Goal: Communication & Community: Answer question/provide support

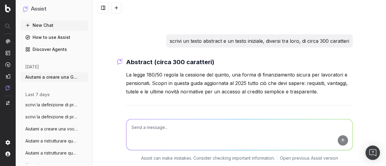
scroll to position [4503, 0]
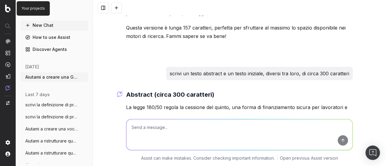
click at [5, 8] on img at bounding box center [7, 9] width 5 height 8
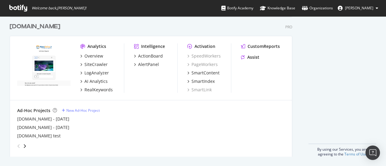
scroll to position [571, 0]
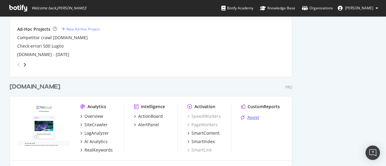
click at [249, 115] on div "Assist" at bounding box center [253, 118] width 12 height 6
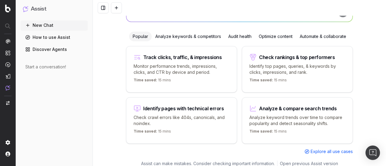
scroll to position [2, 0]
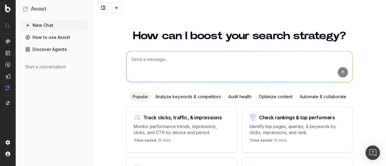
click at [176, 70] on textarea at bounding box center [239, 66] width 226 height 31
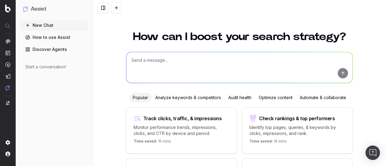
scroll to position [0, 0]
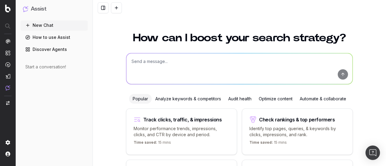
paste textarea "Aiutami a creare un articolo News da zero che sia: • coinvolgente e facile da l…"
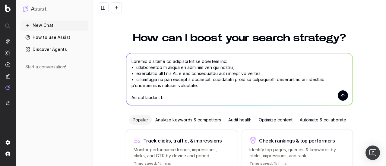
scroll to position [622, 0]
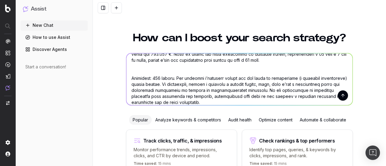
type textarea "Aiutami a creare un articolo News da zero che sia: • coinvolgente e facile da l…"
click at [344, 94] on button "submit" at bounding box center [343, 95] width 10 height 10
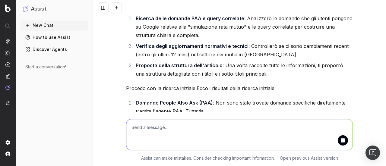
scroll to position [1051, 0]
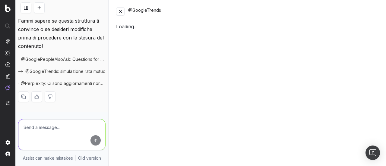
scroll to position [3759, 0]
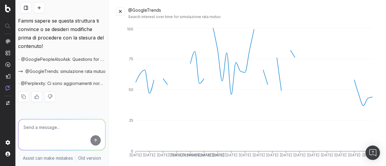
click at [119, 8] on button at bounding box center [120, 11] width 8 height 8
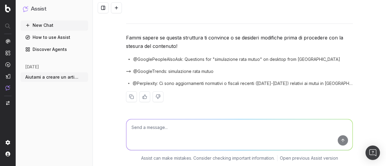
scroll to position [1613, 0]
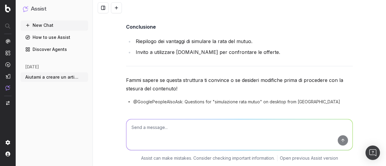
click at [158, 134] on textarea at bounding box center [239, 134] width 226 height 31
type textarea "ok"
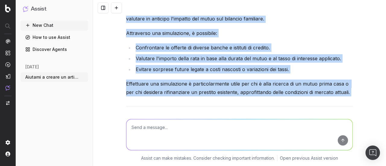
scroll to position [1967, 0]
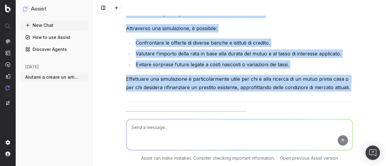
drag, startPoint x: 125, startPoint y: 30, endPoint x: 350, endPoint y: 43, distance: 225.6
copy div "Simulazione rata mutuo: come calcolare e risparmiare sul tuo finanziamento Intr…"
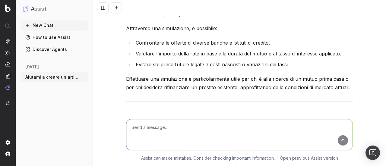
click at [216, 149] on textarea at bounding box center [239, 134] width 226 height 31
type textarea "y"
type textarea "ti ho chiesto un articolo di 600 parole"
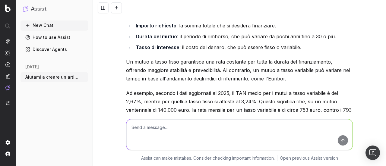
scroll to position [2211, 0]
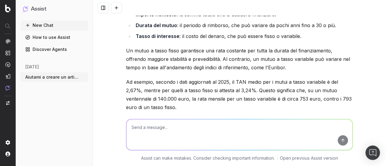
click at [181, 126] on textarea at bounding box center [239, 134] width 226 height 31
type textarea "mandami tutto l'articolo in un unico messaggio"
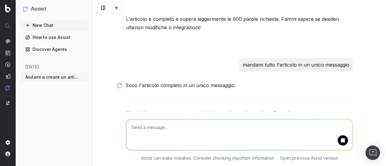
scroll to position [2839, 0]
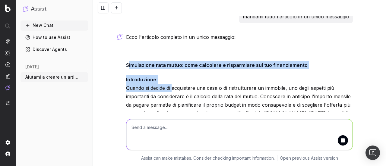
drag, startPoint x: 125, startPoint y: 19, endPoint x: 171, endPoint y: 40, distance: 50.5
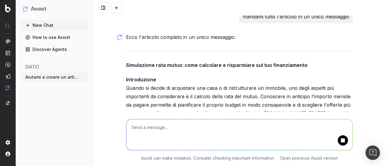
click at [121, 19] on div "Aiutami a creare un articolo News da zero che sia: • coinvolgente e facile da l…" at bounding box center [239, 83] width 293 height 166
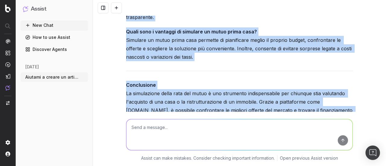
scroll to position [3654, 0]
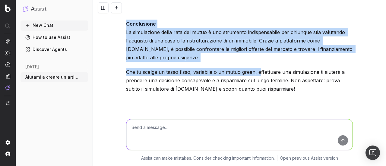
drag, startPoint x: 128, startPoint y: 21, endPoint x: 286, endPoint y: 47, distance: 160.4
copy div "Simulazione rata mutuo: come calcolare e risparmiare sul tuo finanziamento Intr…"
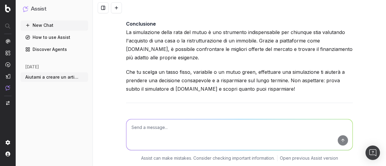
click at [196, 141] on textarea at bounding box center [239, 134] width 226 height 31
type textarea "sono 850 parole, troppo lungo"
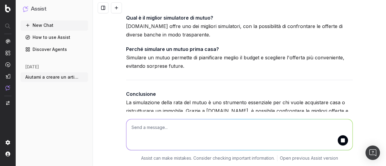
scroll to position [4384, 0]
drag, startPoint x: 123, startPoint y: 63, endPoint x: 253, endPoint y: 72, distance: 130.9
copy div "Simulazione rata mutuo: come calcolare e risparmiare sul tuo finanziamento Intr…"
click at [197, 139] on textarea at bounding box center [239, 134] width 226 height 31
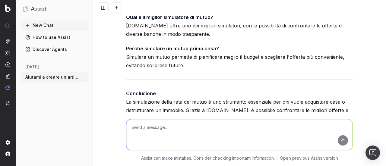
paste textarea "• Evita di aggiungere una sezione FAQ alla fine. Usa invece le domande PAA come…"
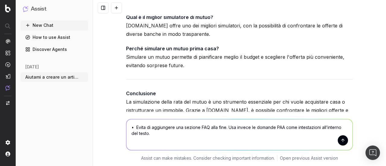
type textarea "• Evita di aggiungere una sezione FAQ alla fine. Usa invece le domande PAA come…"
click at [341, 142] on button "submit" at bounding box center [343, 140] width 10 height 10
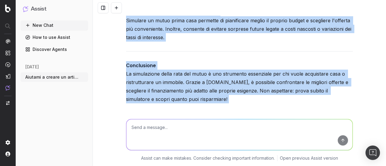
scroll to position [5128, 0]
drag, startPoint x: 124, startPoint y: 44, endPoint x: 227, endPoint y: 36, distance: 103.1
copy div "Introduzione Acquistare una casa o ristrutturare un immobile richiede una piani…"
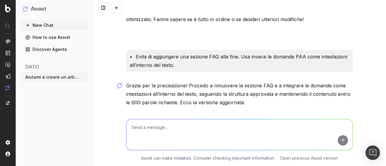
scroll to position [4556, 0]
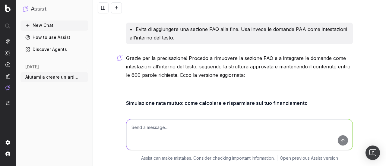
click at [199, 141] on textarea at bounding box center [239, 134] width 226 height 31
type textarea "p"
type textarea "sono 450 parole, potresti aggiungerne 150 circa?"
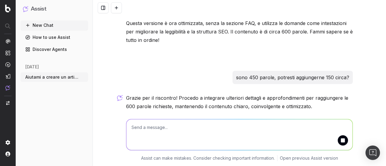
scroll to position [5248, 0]
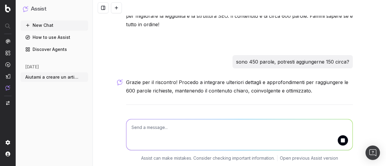
drag, startPoint x: 125, startPoint y: 78, endPoint x: 162, endPoint y: 98, distance: 41.7
click at [162, 129] on p "Introduzione Acquistare una casa o ristrutturare un immobile richiede una piani…" at bounding box center [239, 154] width 227 height 51
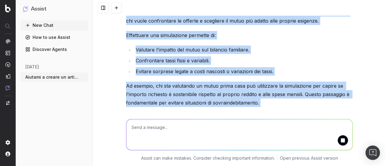
drag, startPoint x: 122, startPoint y: 54, endPoint x: 208, endPoint y: 75, distance: 88.2
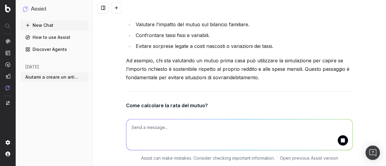
click at [262, 146] on li "Tasso di interesse : fisso o variabile." at bounding box center [243, 150] width 219 height 8
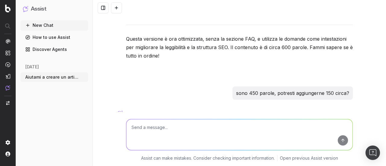
scroll to position [5216, 0]
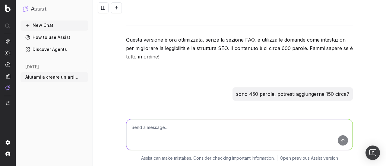
drag, startPoint x: 236, startPoint y: 73, endPoint x: 122, endPoint y: 90, distance: 115.0
copy div "Simulazione rata mutuo: come calcolare e risparmiare sul tuo finanziamento Intr…"
